Goal: Task Accomplishment & Management: Manage account settings

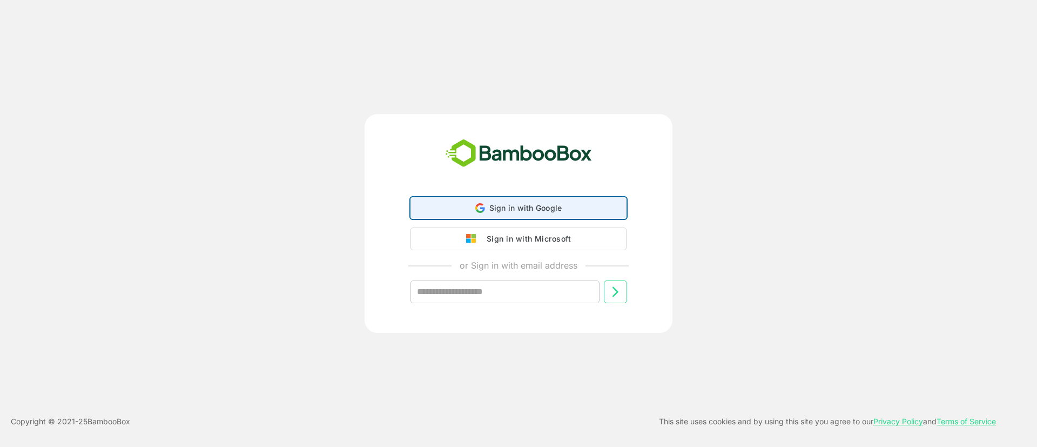
click at [499, 203] on span "Sign in with Google" at bounding box center [525, 207] width 73 height 9
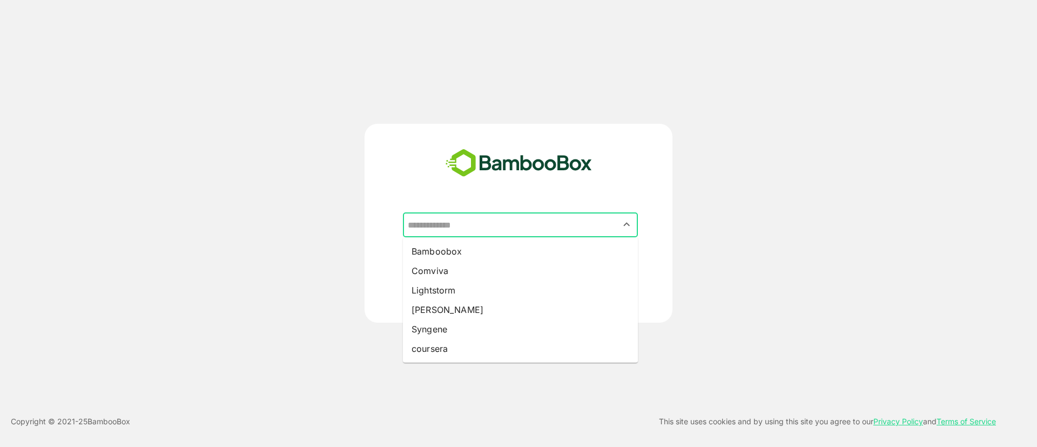
click at [443, 226] on input "text" at bounding box center [520, 224] width 231 height 21
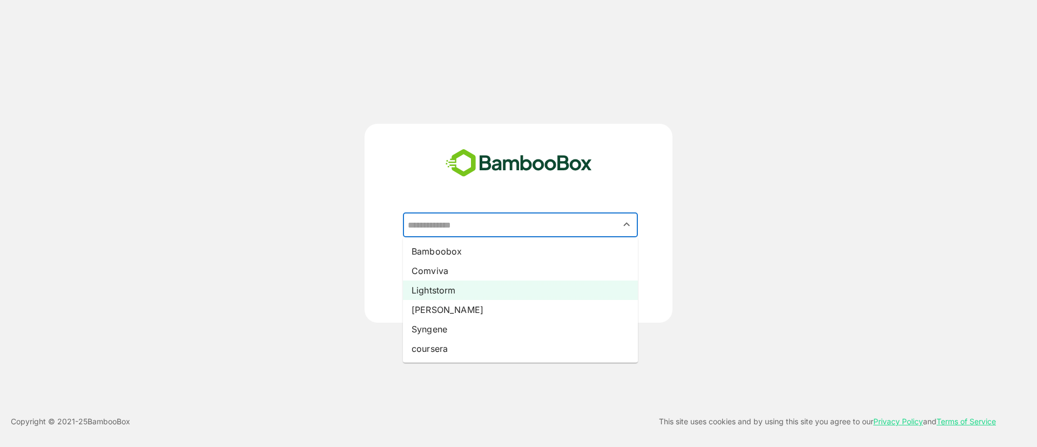
click at [428, 290] on li "Lightstorm" at bounding box center [520, 289] width 235 height 19
type input "**********"
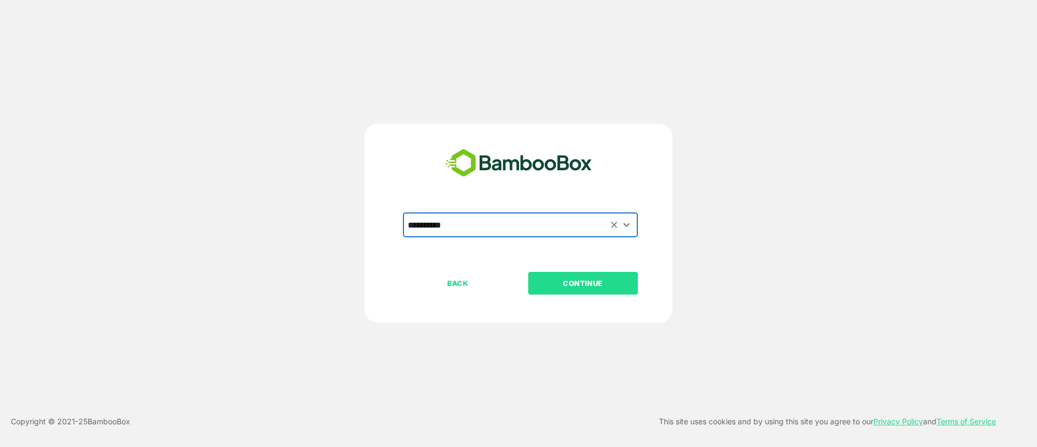
click at [554, 279] on p "CONTINUE" at bounding box center [583, 283] width 108 height 12
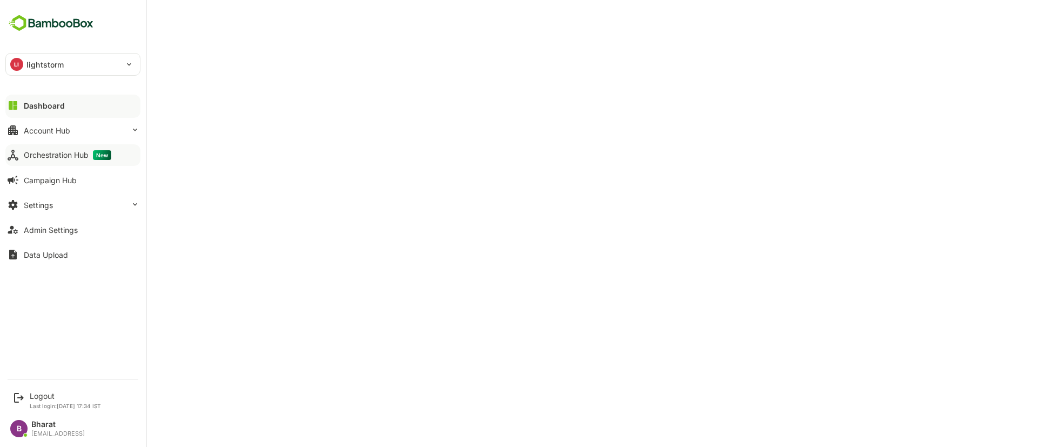
click at [52, 150] on div "Orchestration Hub New" at bounding box center [68, 155] width 88 height 10
click at [78, 63] on div "LI lightstorm" at bounding box center [66, 64] width 121 height 22
click at [23, 402] on icon at bounding box center [18, 397] width 13 height 13
click at [20, 397] on icon at bounding box center [18, 397] width 13 height 13
click at [38, 393] on div "Logout" at bounding box center [65, 395] width 71 height 9
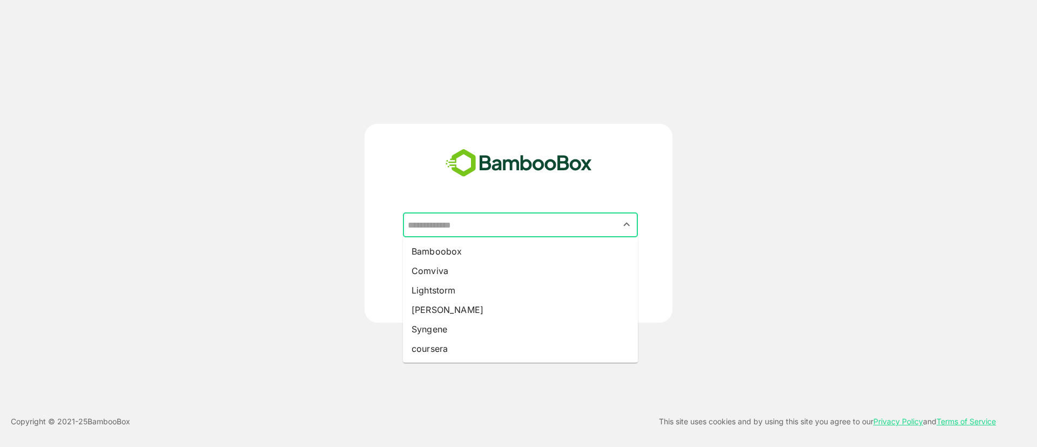
click at [456, 227] on input "text" at bounding box center [520, 224] width 231 height 21
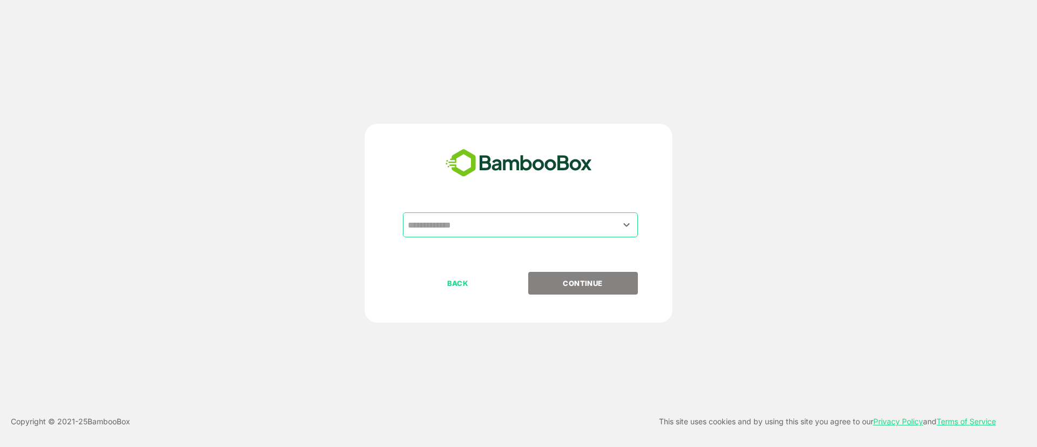
click at [345, 243] on div "​ BACK CONTINUE" at bounding box center [519, 223] width 830 height 199
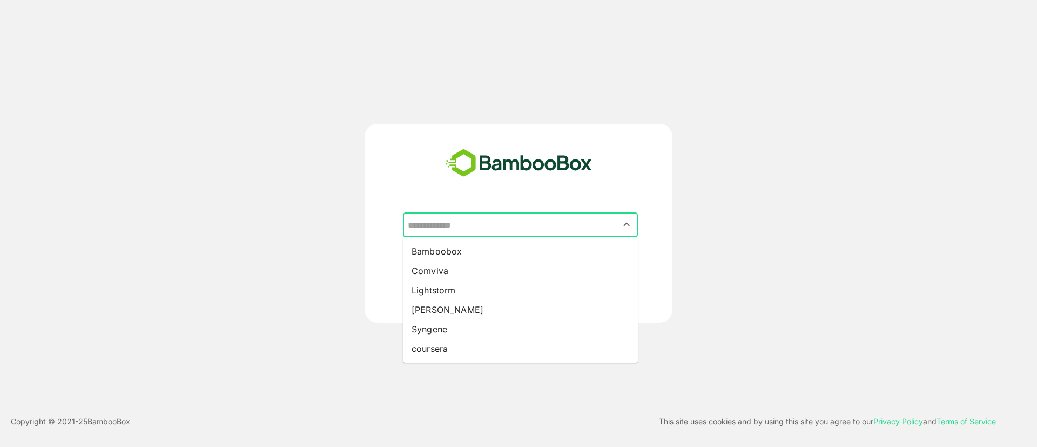
click at [451, 232] on input "text" at bounding box center [520, 224] width 231 height 21
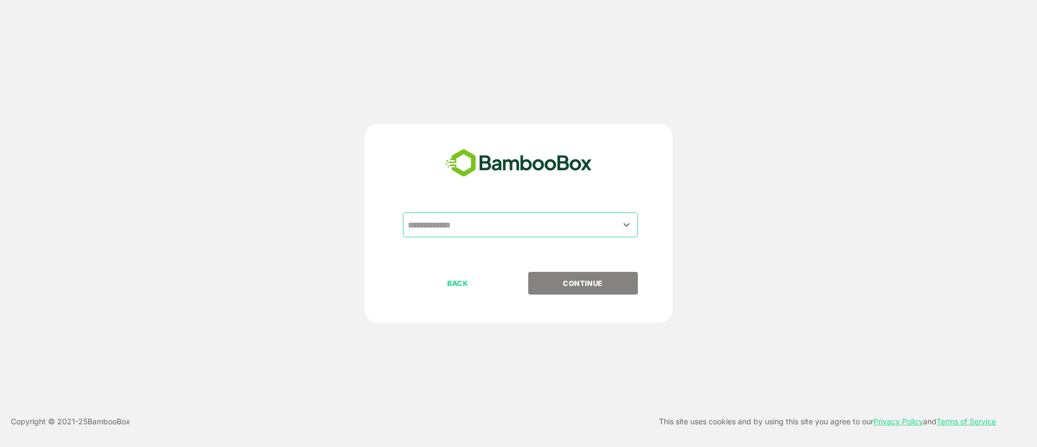
click at [252, 94] on div "​ BACK CONTINUE Copyright © 2021- 25 BambooBox This site uses cookies and by us…" at bounding box center [518, 223] width 1037 height 447
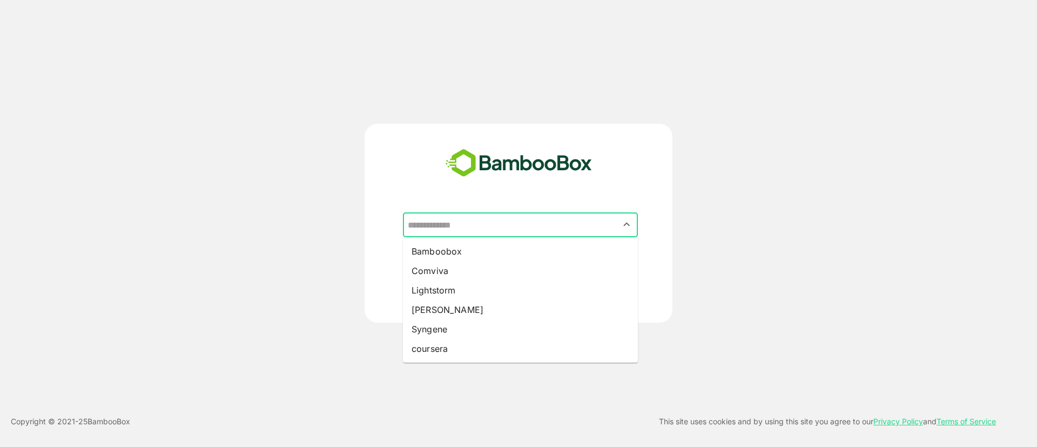
click at [436, 227] on input "text" at bounding box center [520, 224] width 231 height 21
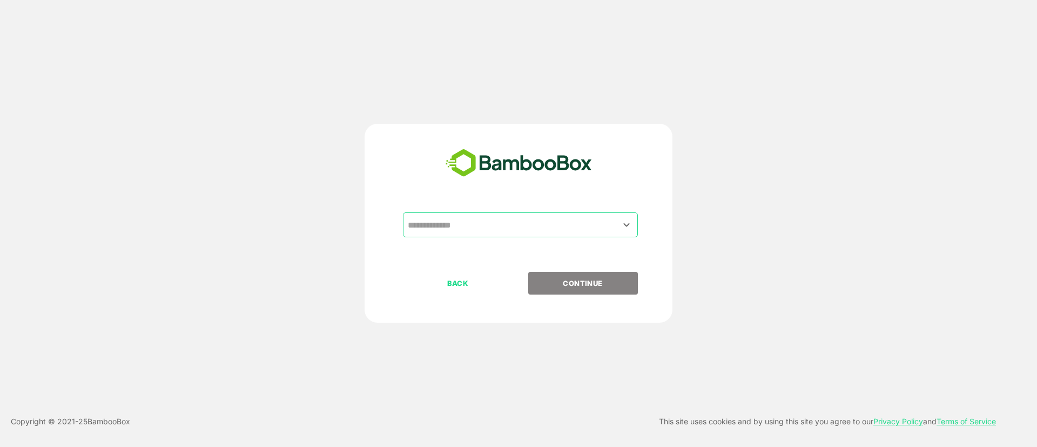
click at [469, 221] on input "text" at bounding box center [520, 224] width 231 height 21
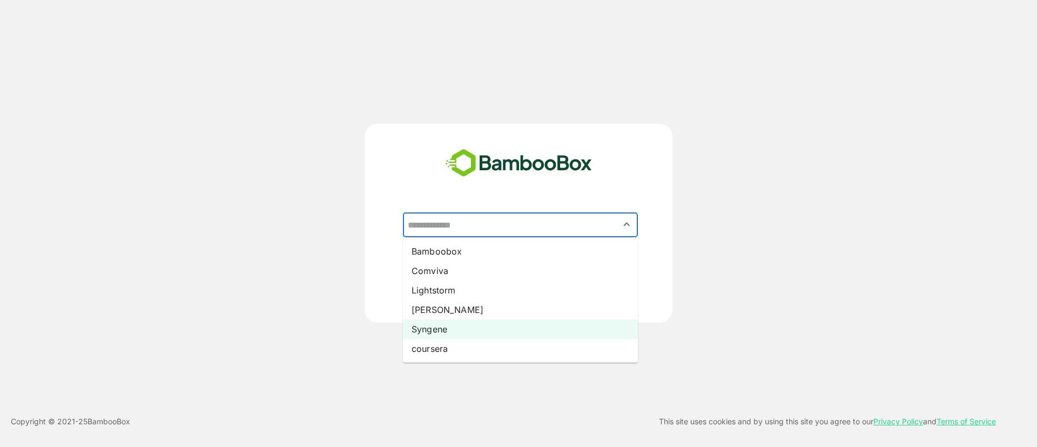
click at [447, 326] on li "Syngene" at bounding box center [520, 328] width 235 height 19
type input "*******"
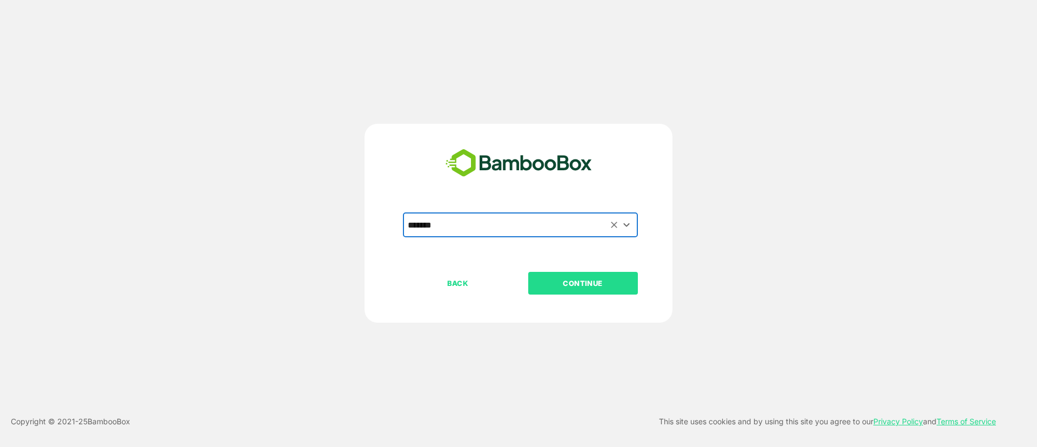
click at [581, 286] on p "CONTINUE" at bounding box center [583, 283] width 108 height 12
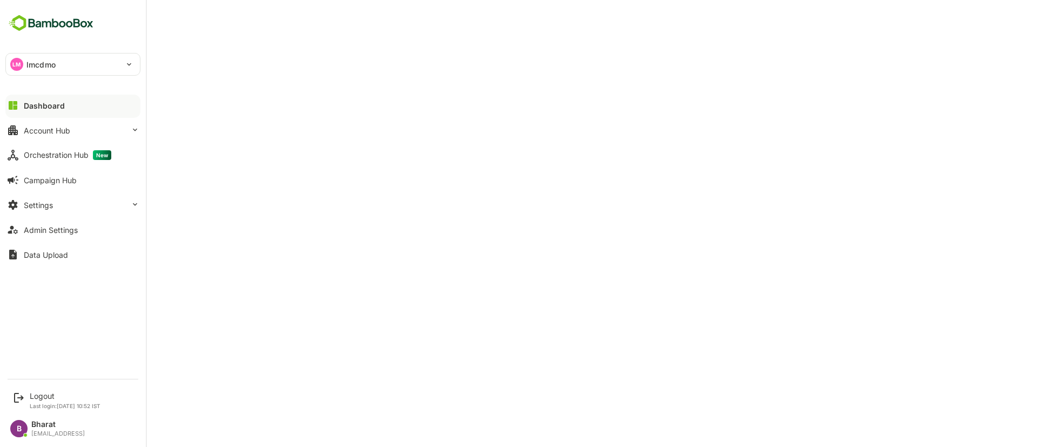
click at [15, 69] on div "LM" at bounding box center [16, 64] width 13 height 13
click at [290, 315] on div at bounding box center [518, 223] width 1037 height 447
click at [32, 401] on div "Logout Last login: [DATE] 10:52 IST" at bounding box center [65, 400] width 71 height 18
click at [20, 398] on icon at bounding box center [19, 398] width 10 height 10
click at [46, 397] on div "Logout" at bounding box center [65, 395] width 71 height 9
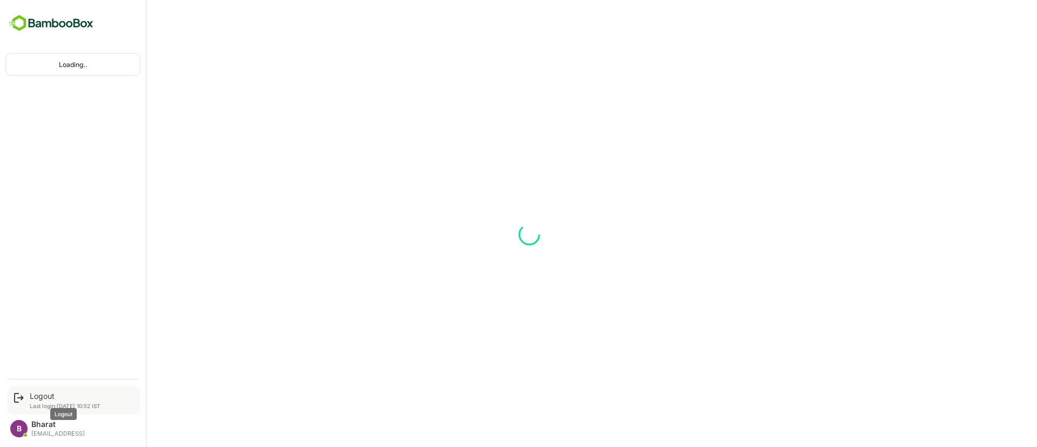
click at [46, 397] on div "Logout" at bounding box center [65, 395] width 71 height 9
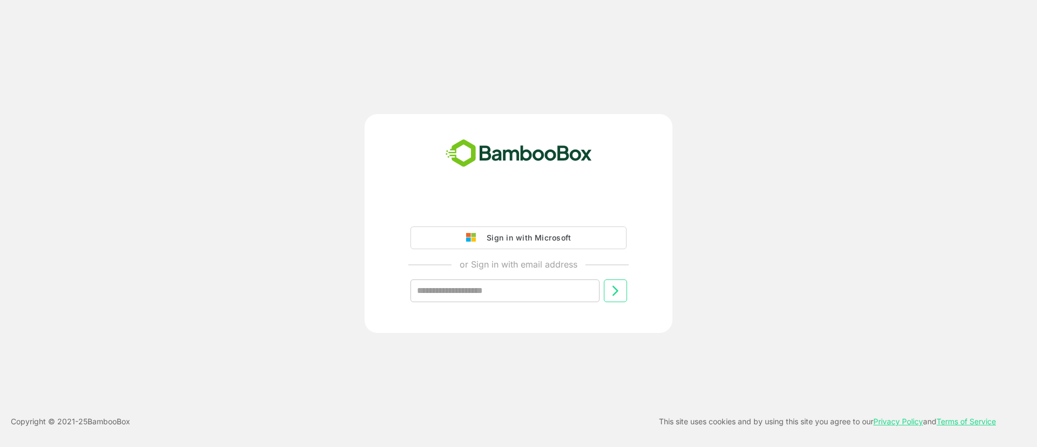
click at [259, 259] on div "Sign in with Microsoft or Sign in with email address ​" at bounding box center [519, 223] width 830 height 219
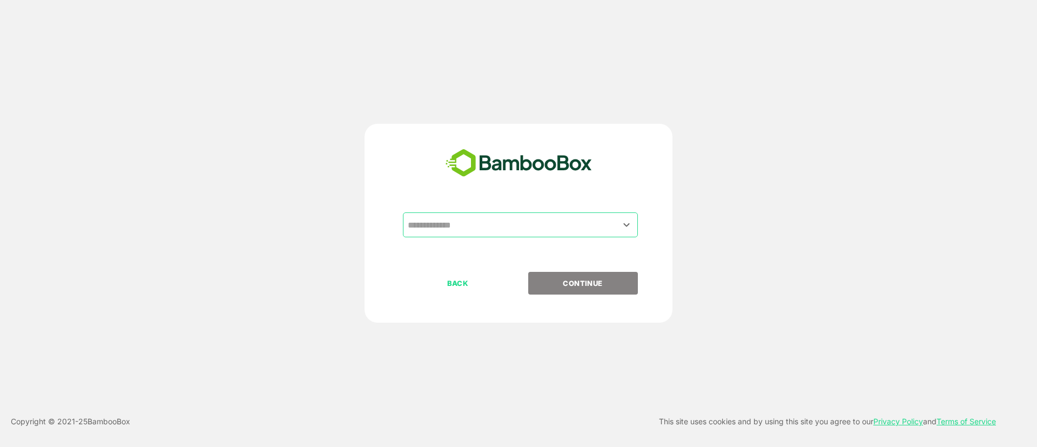
click at [439, 218] on input "text" at bounding box center [520, 224] width 231 height 21
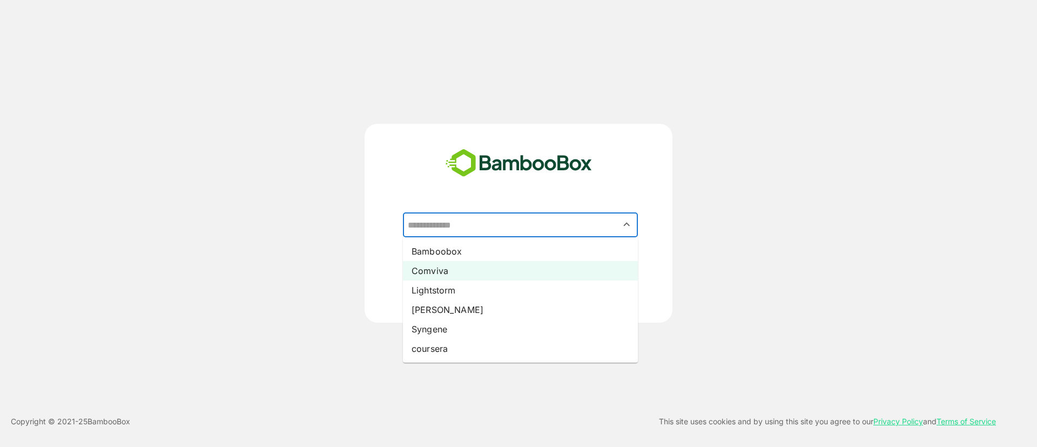
click at [471, 277] on li "Comviva" at bounding box center [520, 270] width 235 height 19
type input "*******"
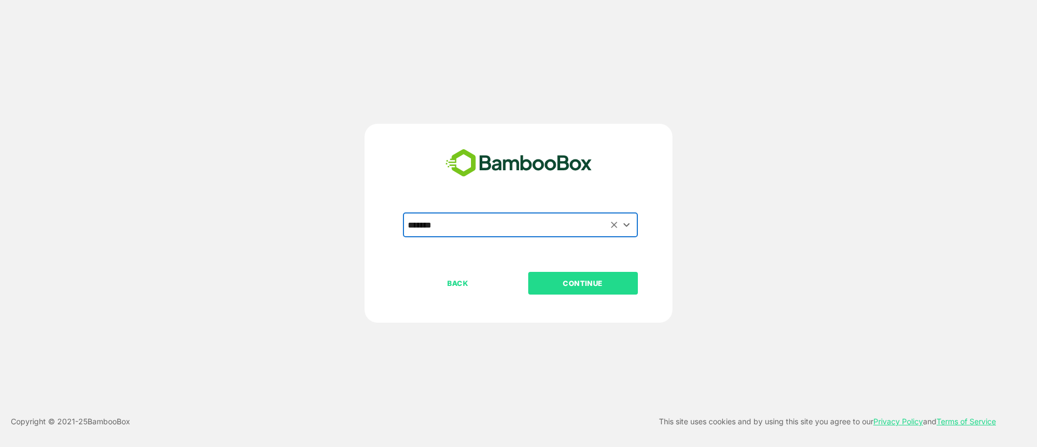
click at [578, 281] on p "CONTINUE" at bounding box center [583, 283] width 108 height 12
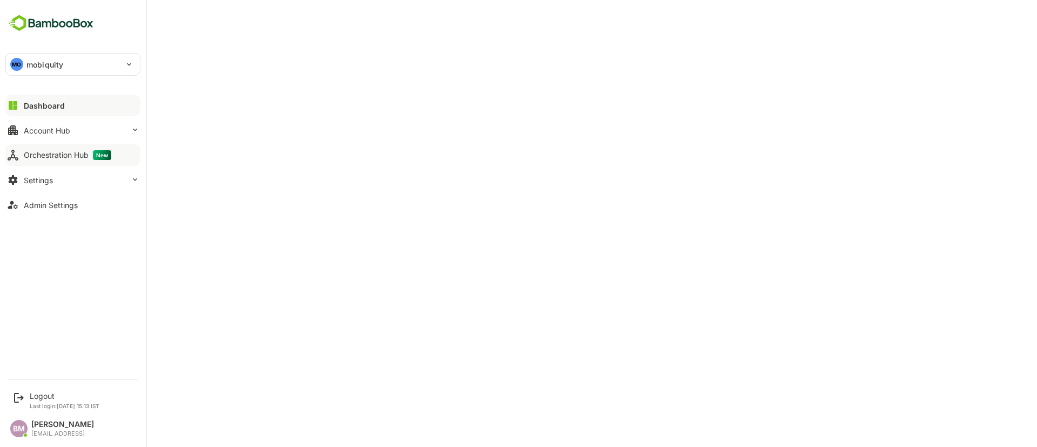
click at [56, 159] on div "Orchestration Hub New" at bounding box center [68, 155] width 88 height 10
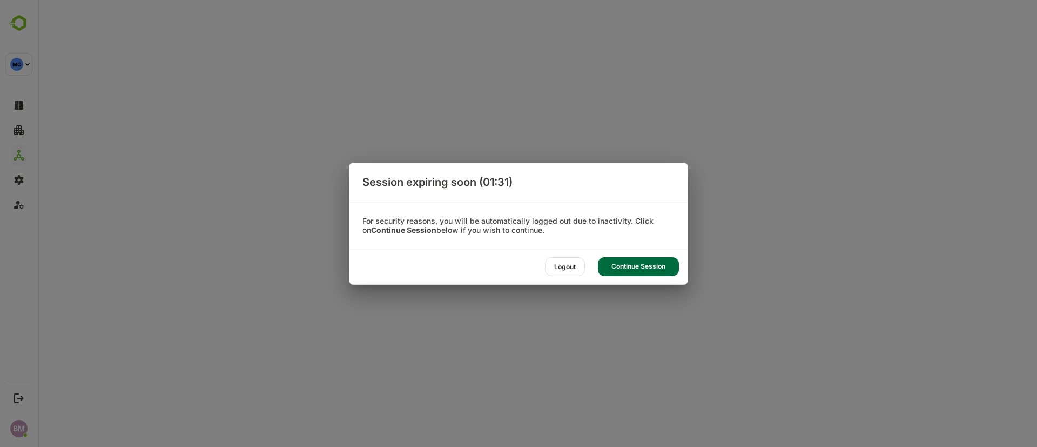
click at [640, 269] on div "Continue Session" at bounding box center [638, 266] width 81 height 19
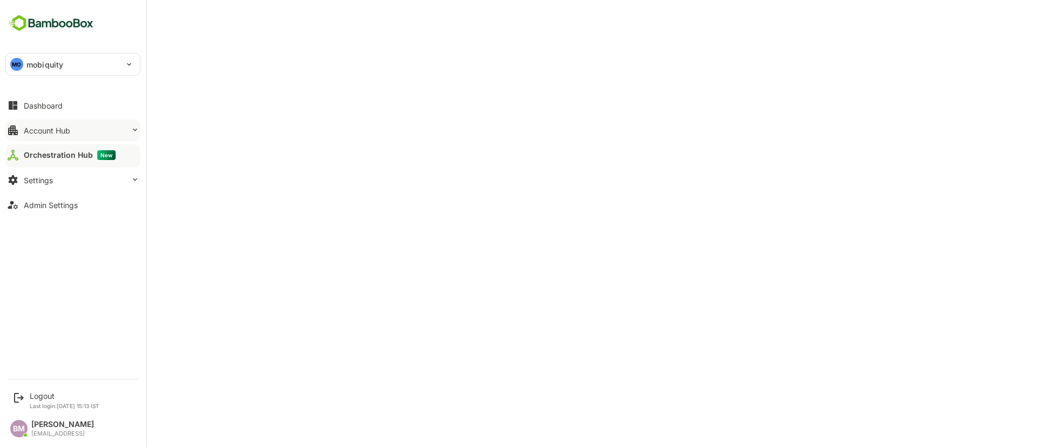
click at [62, 133] on div "Account Hub" at bounding box center [47, 130] width 46 height 9
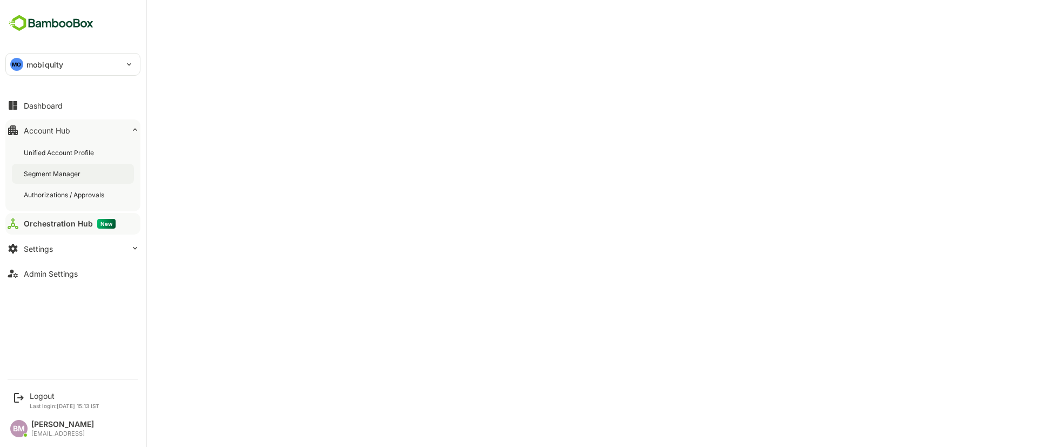
click at [60, 180] on div "Segment Manager" at bounding box center [73, 174] width 122 height 20
click at [90, 70] on div "MO mobiquity" at bounding box center [66, 64] width 121 height 22
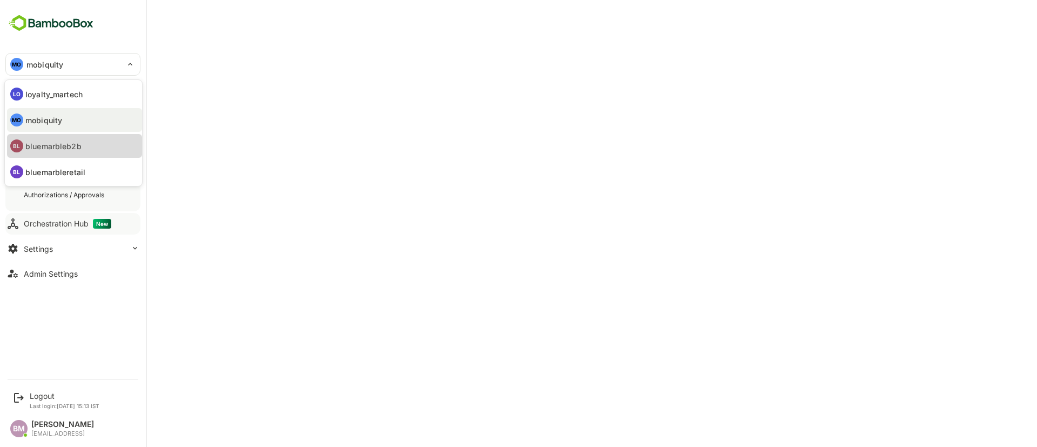
click at [84, 145] on li "BL bluemarbleb2b" at bounding box center [74, 146] width 135 height 24
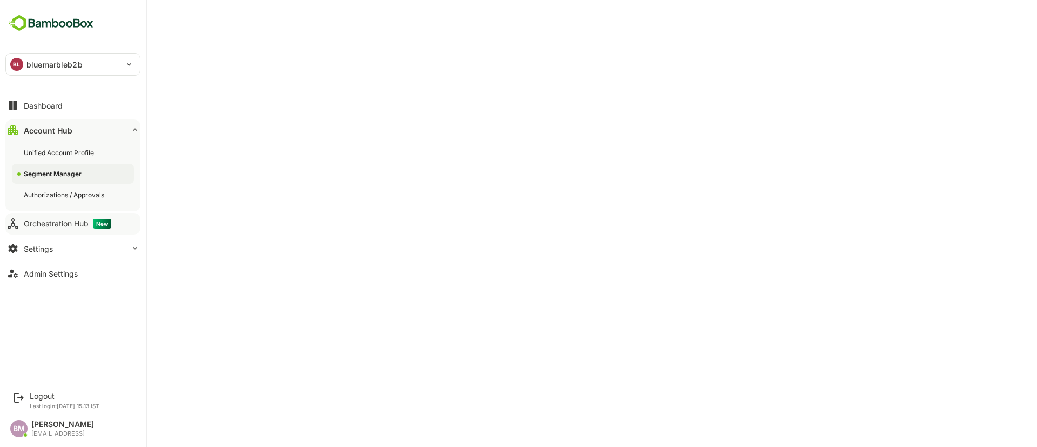
click at [47, 59] on p "bluemarbleb2b" at bounding box center [54, 64] width 56 height 11
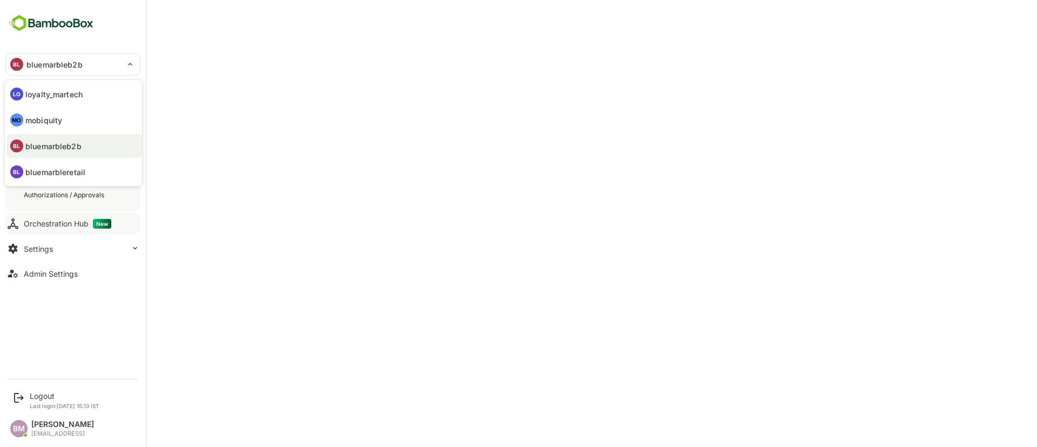
click at [25, 397] on div at bounding box center [518, 223] width 1037 height 447
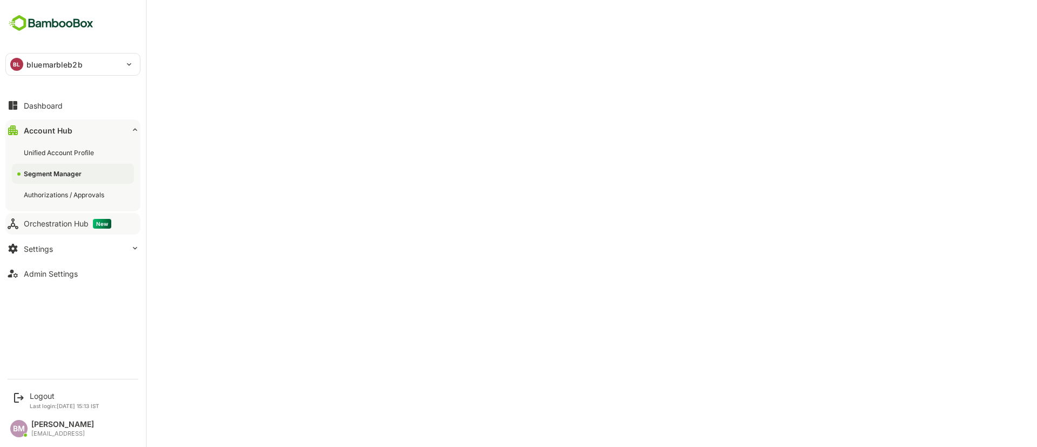
click at [24, 397] on icon at bounding box center [18, 397] width 13 height 13
click at [51, 392] on div "Logout" at bounding box center [65, 395] width 70 height 9
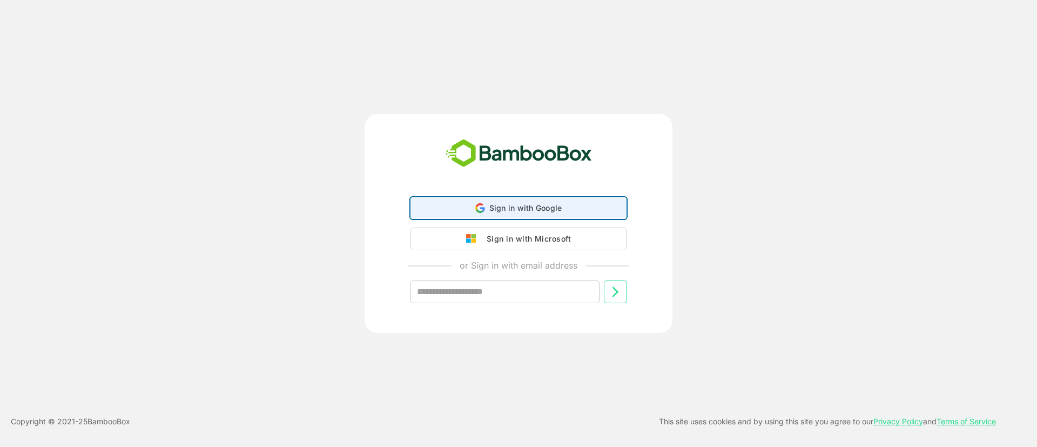
click at [495, 211] on span "Sign in with Google" at bounding box center [525, 207] width 73 height 9
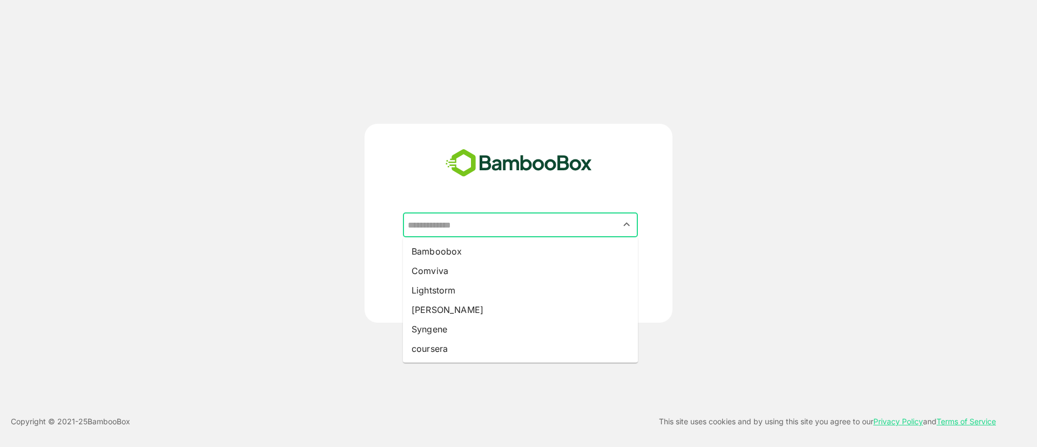
click at [459, 231] on input "text" at bounding box center [520, 224] width 231 height 21
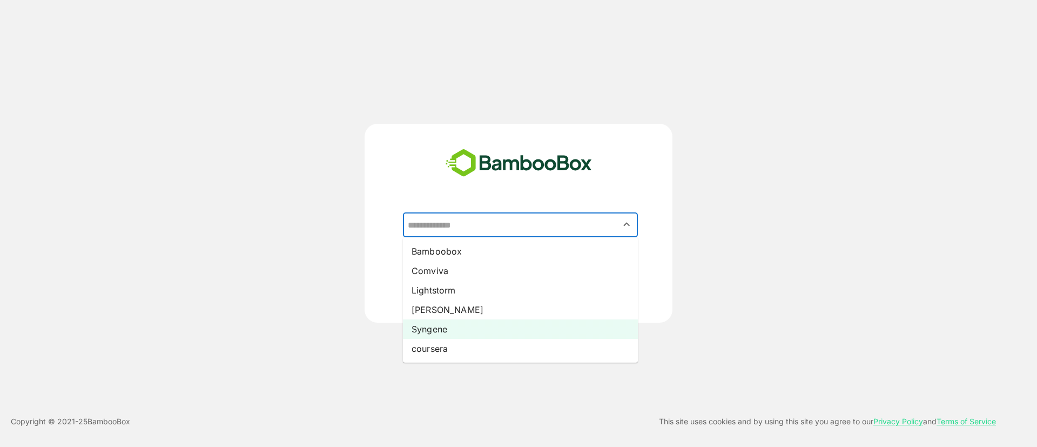
click at [432, 330] on li "Syngene" at bounding box center [520, 328] width 235 height 19
type input "*******"
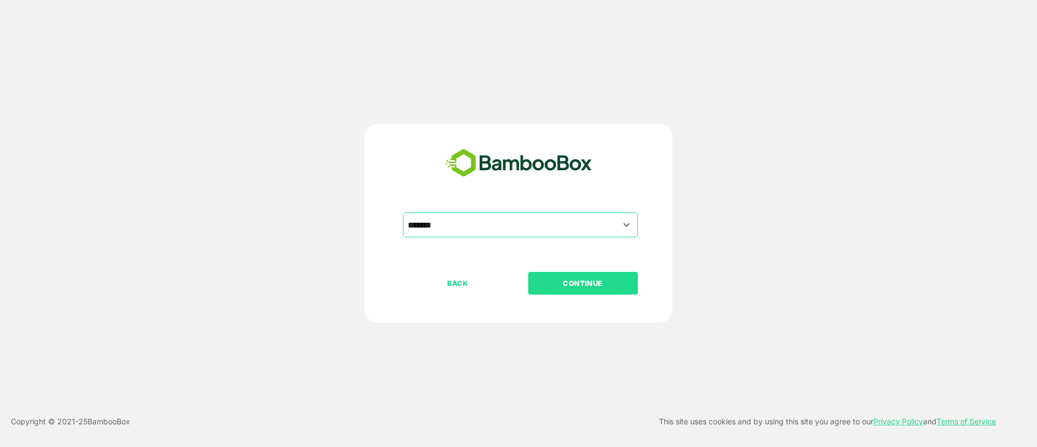
click at [595, 285] on p "CONTINUE" at bounding box center [583, 283] width 108 height 12
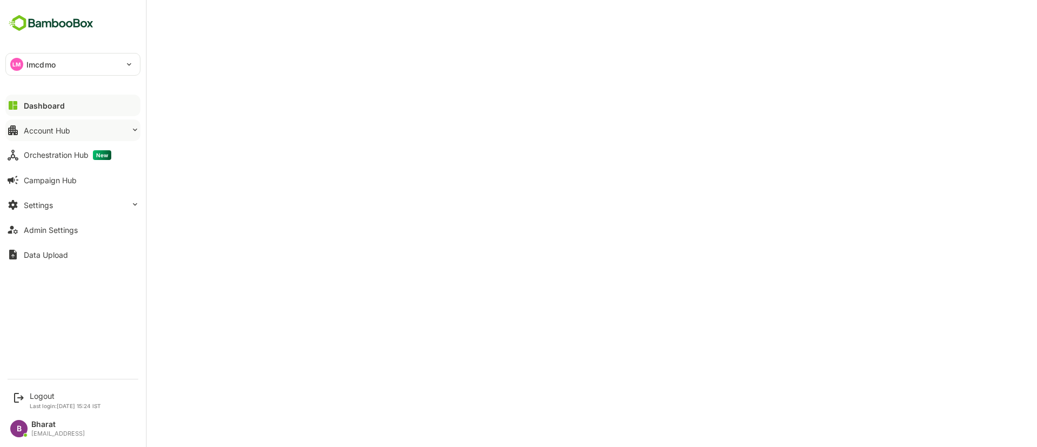
click at [62, 131] on div "Account Hub" at bounding box center [47, 130] width 46 height 9
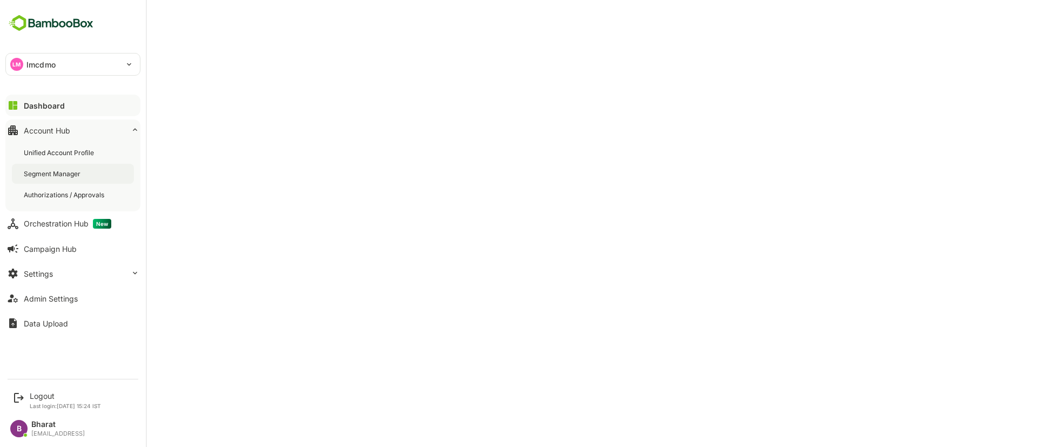
click at [44, 169] on div "Segment Manager" at bounding box center [53, 173] width 59 height 9
click at [79, 66] on div "LM lmcdmo" at bounding box center [66, 64] width 121 height 22
click at [253, 128] on div at bounding box center [518, 223] width 1037 height 447
click at [25, 63] on div "LM lmcdmo" at bounding box center [66, 64] width 121 height 22
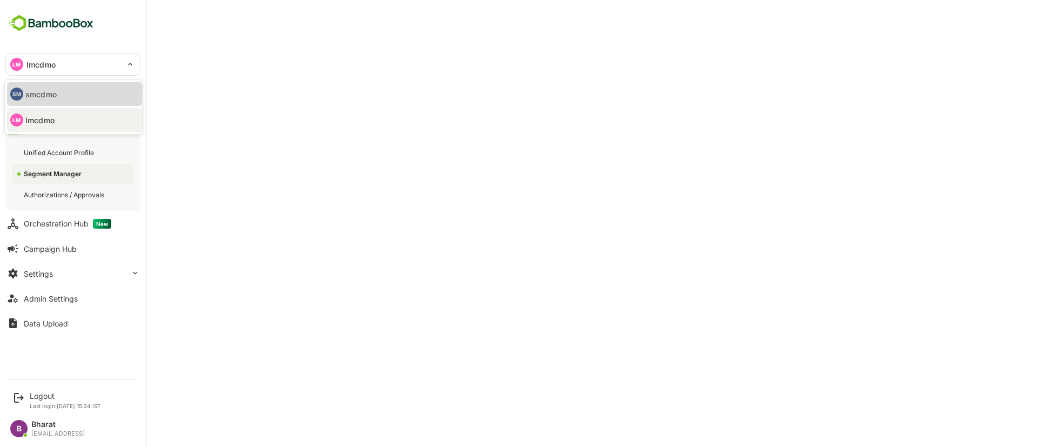
click at [51, 98] on p "smcdmo" at bounding box center [40, 94] width 31 height 11
type input "******"
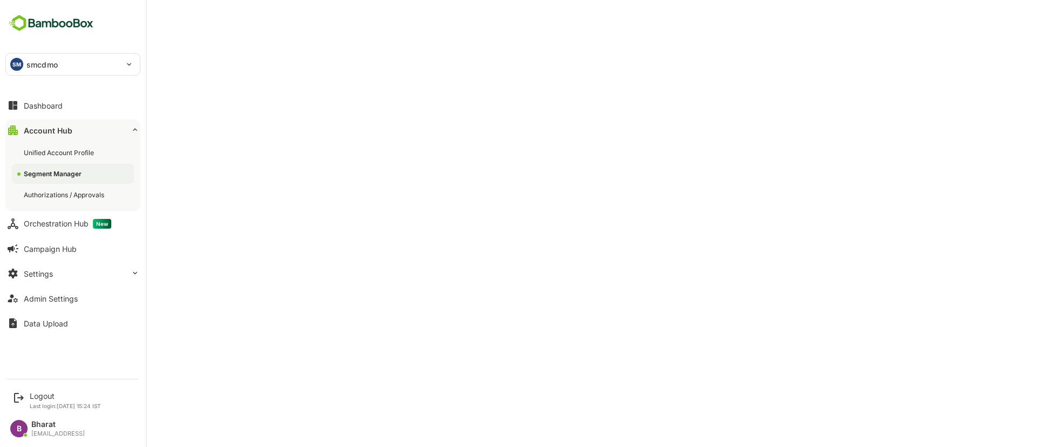
click at [46, 66] on p "smcdmo" at bounding box center [41, 64] width 31 height 11
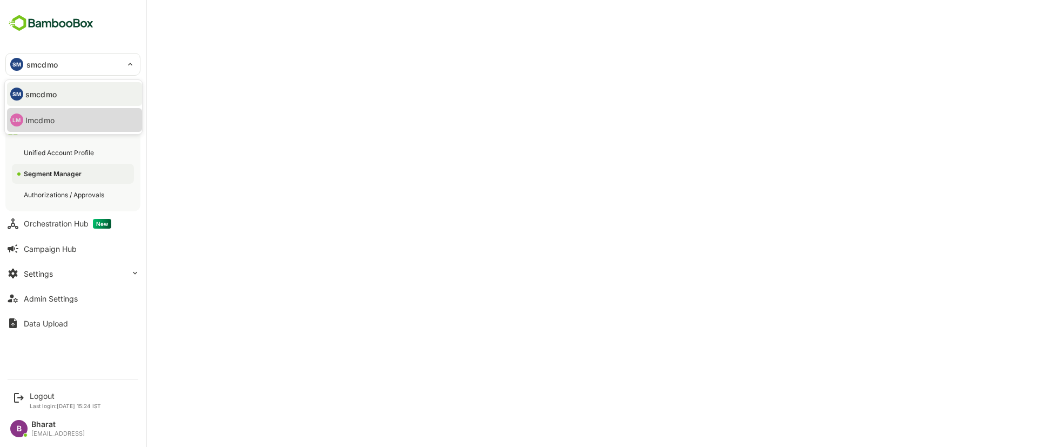
click at [38, 116] on p "lmcdmo" at bounding box center [39, 120] width 29 height 11
